Goal: Task Accomplishment & Management: Complete application form

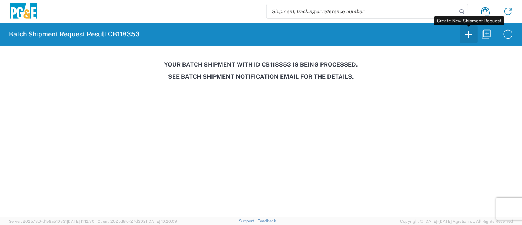
click at [470, 34] on icon "button" at bounding box center [469, 34] width 7 height 7
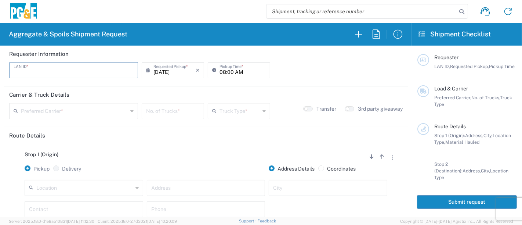
click at [91, 70] on input "text" at bounding box center [74, 69] width 120 height 13
type input "R9S1"
click at [220, 72] on input "08:00 AM" at bounding box center [243, 69] width 46 height 13
type input "06:00 AM"
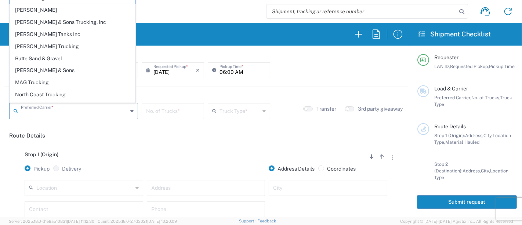
click at [58, 112] on input "text" at bounding box center [74, 110] width 107 height 13
click at [44, 34] on span "[PERSON_NAME] Tanks Inc" at bounding box center [72, 34] width 125 height 11
type input "[PERSON_NAME] Tanks Inc"
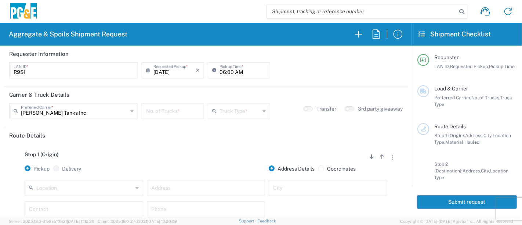
click at [176, 111] on input "number" at bounding box center [173, 110] width 54 height 13
type input "2"
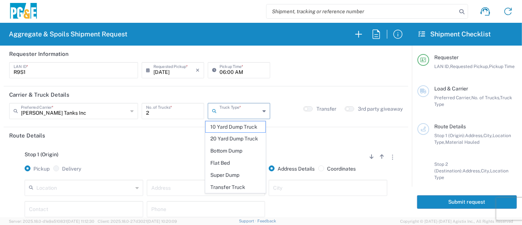
click at [229, 110] on input "text" at bounding box center [240, 110] width 40 height 13
drag, startPoint x: 235, startPoint y: 135, endPoint x: 212, endPoint y: 145, distance: 25.2
click at [235, 136] on span "20 Yard Dump Truck" at bounding box center [236, 138] width 60 height 11
type input "20 Yard Dump Truck"
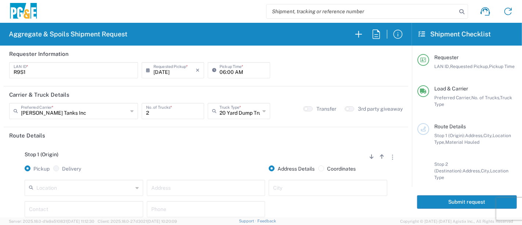
click at [71, 188] on input "text" at bounding box center [84, 187] width 97 height 13
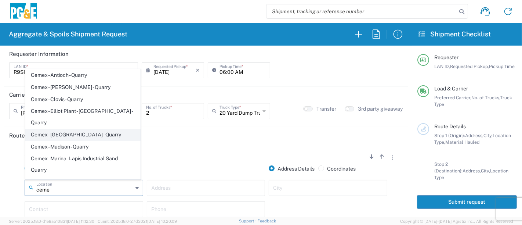
click at [62, 129] on span "Cemex - [GEOGRAPHIC_DATA] - Quarry" at bounding box center [83, 134] width 115 height 11
type input "Cemex - [GEOGRAPHIC_DATA] - Quarry"
type input "[STREET_ADDRESS][PERSON_NAME]"
type input "[GEOGRAPHIC_DATA]"
type input "Quarry"
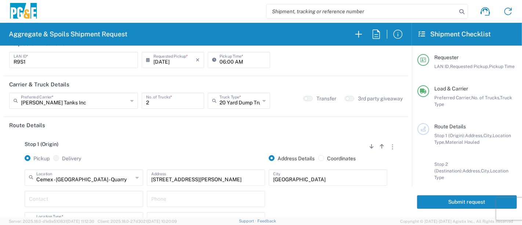
scroll to position [82, 0]
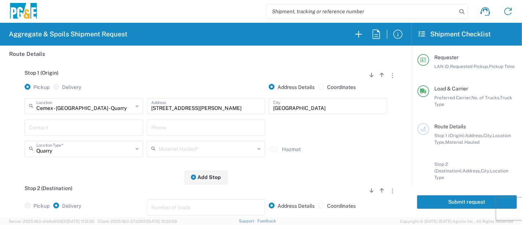
click at [62, 125] on input "text" at bounding box center [84, 126] width 110 height 13
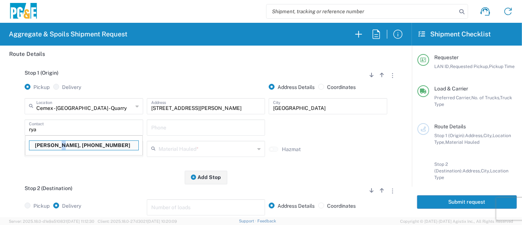
click at [58, 143] on p "[PERSON_NAME], [PHONE_NUMBER]" at bounding box center [83, 145] width 109 height 9
type input "[PERSON_NAME]"
type input "[PHONE_NUMBER]"
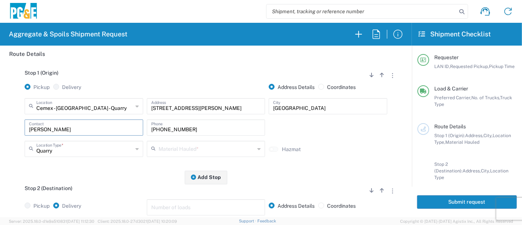
click at [191, 148] on input "text" at bounding box center [207, 148] width 97 height 13
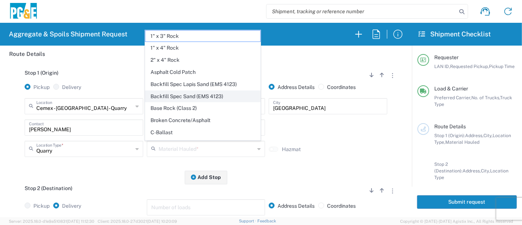
click at [185, 97] on span "Backfill Spec Sand (EMS 4123)" at bounding box center [202, 96] width 115 height 11
type input "Backfill Spec Sand (EMS 4123)"
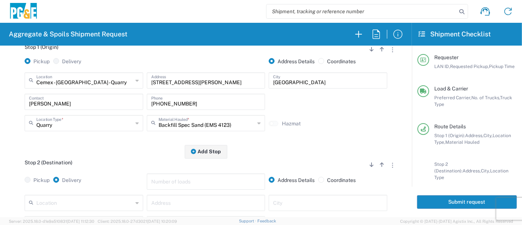
scroll to position [163, 0]
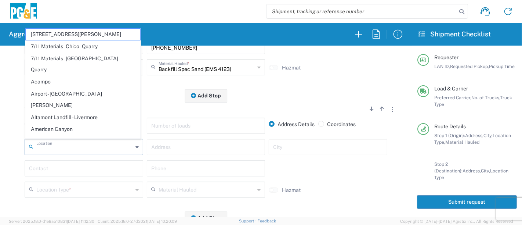
click at [98, 149] on input "text" at bounding box center [84, 146] width 97 height 13
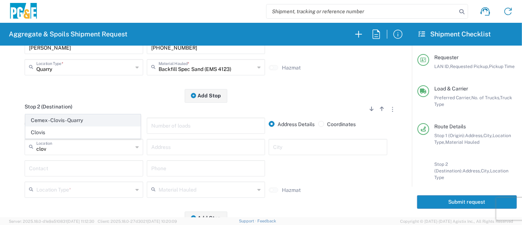
click at [79, 126] on span "Cemex - Clovis - Quarry" at bounding box center [83, 120] width 115 height 11
type input "Cemex - Clovis - Quarry"
type input "[STREET_ADDRESS][PERSON_NAME]"
type input "Clovis"
type input "Quarry"
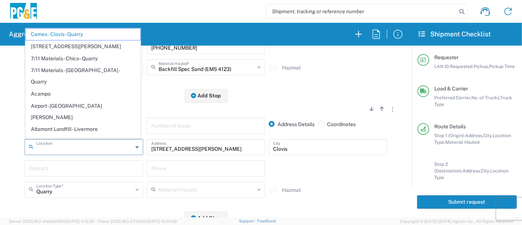
drag, startPoint x: 104, startPoint y: 151, endPoint x: 9, endPoint y: 150, distance: 95.5
click at [9, 150] on div "Stop 2 (Destination) Add Stop Above Add Stop Below Remove Stop Pickup Delivery …" at bounding box center [206, 157] width 394 height 123
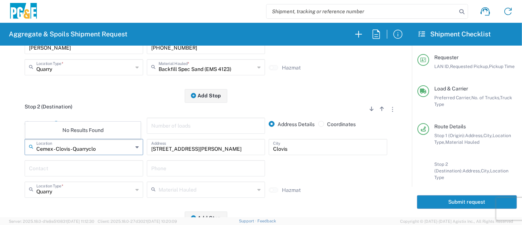
type input "Cemex - Clovis - Quarryclov"
drag, startPoint x: 96, startPoint y: 148, endPoint x: 0, endPoint y: 150, distance: 96.2
click at [0, 150] on form "Requester Information R9S1 LAN ID * [DATE] × Requested Pickup * Cancel Apply 06…" at bounding box center [206, 131] width 412 height 171
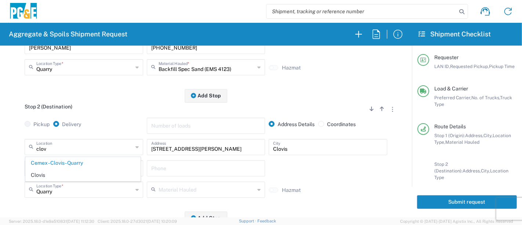
drag, startPoint x: 76, startPoint y: 175, endPoint x: 91, endPoint y: 176, distance: 14.7
click at [76, 175] on span "Clovis" at bounding box center [83, 174] width 115 height 11
type input "Clovis"
type input "[STREET_ADDRESS]"
type input "Business No Loading Dock"
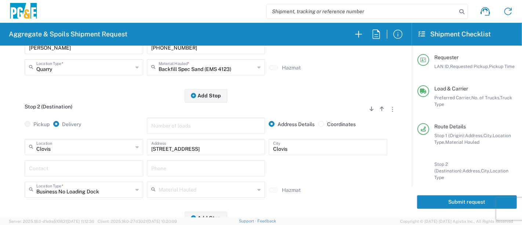
click at [122, 172] on input "text" at bounding box center [84, 167] width 110 height 13
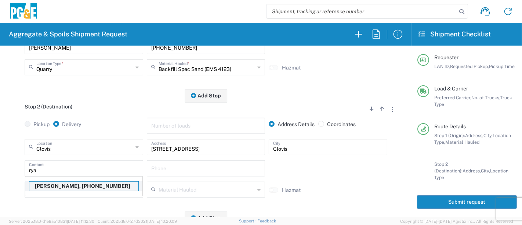
click at [90, 188] on p "[PERSON_NAME], [PHONE_NUMBER]" at bounding box center [83, 185] width 109 height 9
type input "[PERSON_NAME]"
type input "[PHONE_NUMBER]"
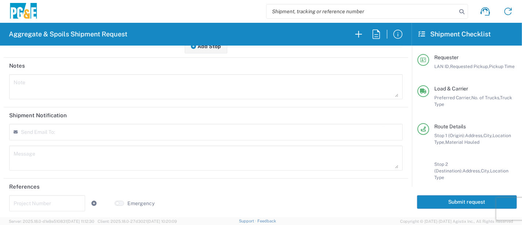
scroll to position [0, 0]
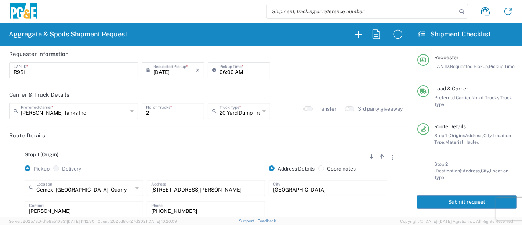
click at [430, 201] on button "Submit request" at bounding box center [467, 202] width 100 height 14
